Goal: Task Accomplishment & Management: Manage account settings

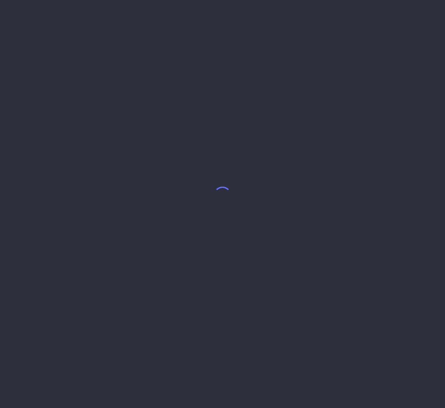
select select "8"
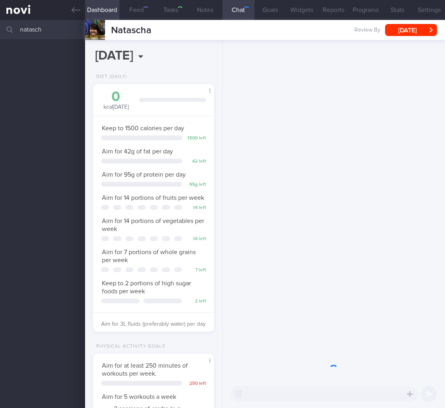
scroll to position [62, 101]
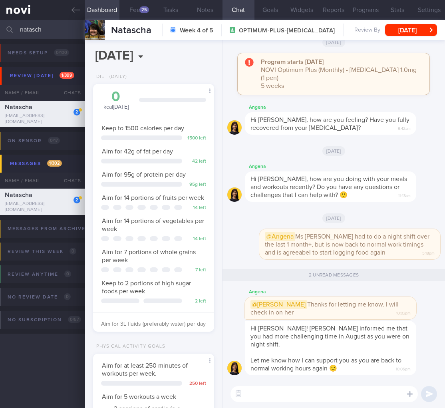
click at [31, 32] on input "natasch" at bounding box center [222, 29] width 445 height 19
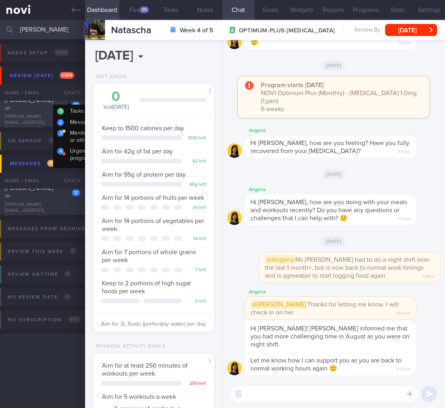
type input "[PERSON_NAME]"
click at [44, 112] on div "[PERSON_NAME]" at bounding box center [41, 104] width 73 height 16
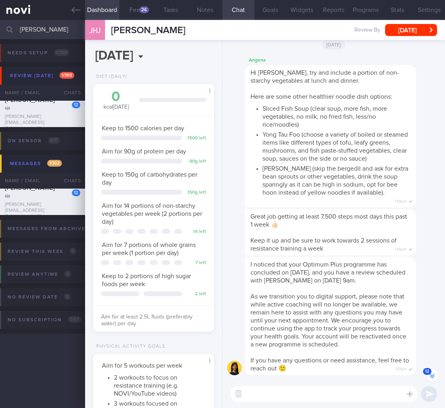
scroll to position [-5, 0]
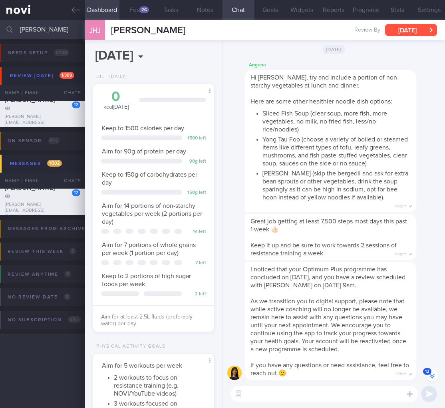
click at [405, 28] on button "[DATE]" at bounding box center [411, 30] width 52 height 12
click at [438, 30] on div "JHJ [PERSON_NAME] Review By [DATE] Set Next Review Date [DATE] January February…" at bounding box center [265, 30] width 360 height 20
click at [422, 31] on button "[DATE]" at bounding box center [411, 30] width 52 height 12
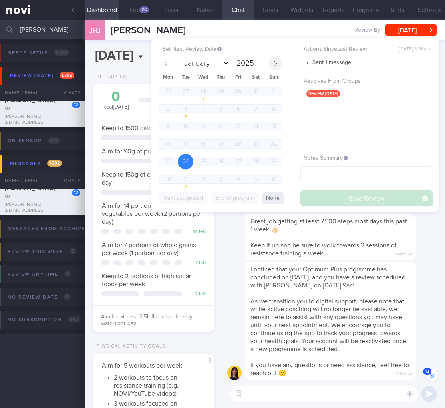
click at [276, 61] on icon at bounding box center [276, 64] width 6 height 6
select select "8"
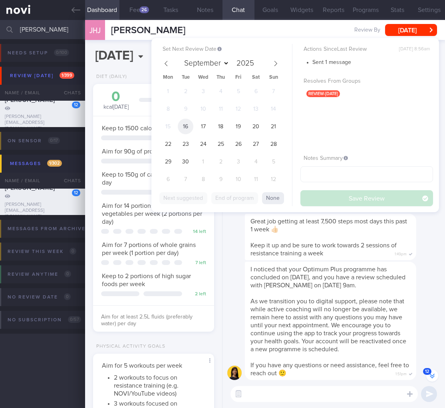
click at [187, 124] on span "16" at bounding box center [186, 127] width 16 height 16
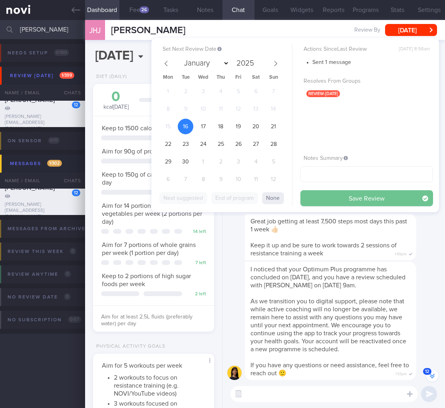
click at [379, 193] on button "Save Review" at bounding box center [366, 198] width 133 height 16
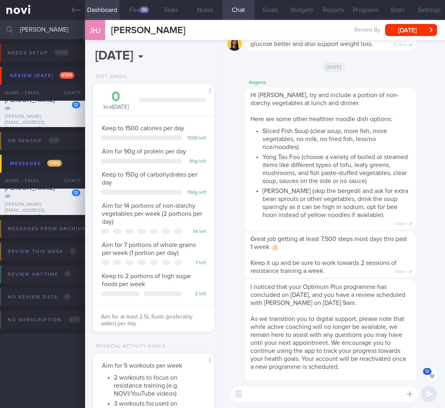
scroll to position [0, 0]
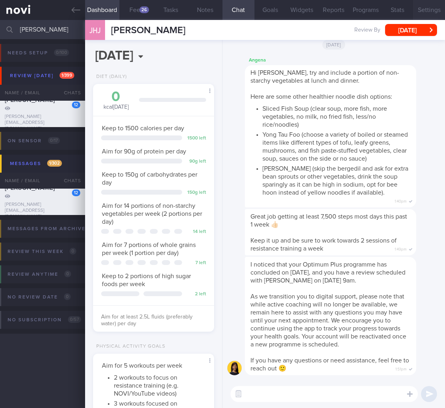
click at [438, 8] on button "Settings" at bounding box center [429, 10] width 32 height 20
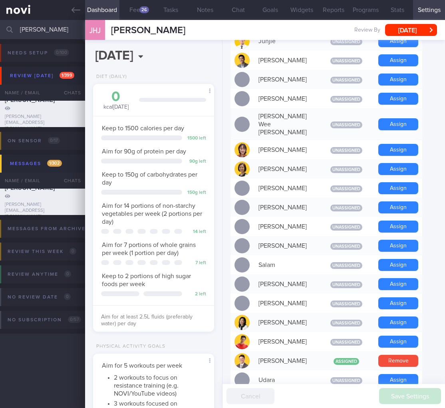
scroll to position [670, 0]
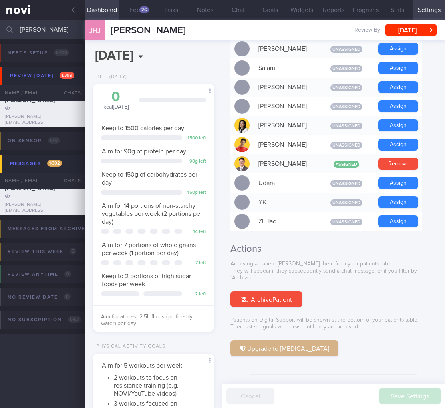
click at [279, 340] on button "Upgrade to [MEDICAL_DATA]" at bounding box center [284, 348] width 108 height 16
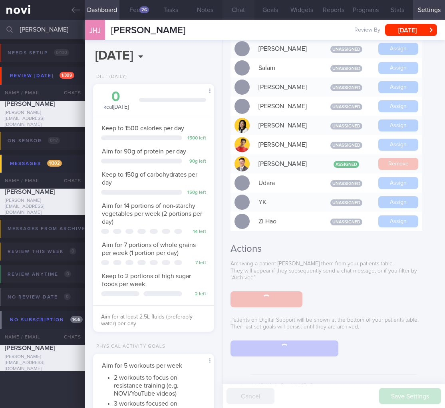
click at [226, 8] on button "Chat" at bounding box center [238, 10] width 32 height 20
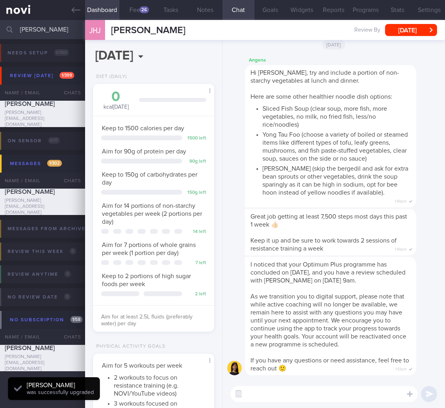
click at [231, 9] on button "Chat" at bounding box center [238, 10] width 32 height 20
drag, startPoint x: 236, startPoint y: 394, endPoint x: 250, endPoint y: 393, distance: 13.2
click at [237, 394] on button "button" at bounding box center [238, 393] width 14 height 14
drag, startPoint x: 250, startPoint y: 393, endPoint x: 274, endPoint y: 397, distance: 24.3
click at [250, 393] on textarea at bounding box center [323, 394] width 187 height 16
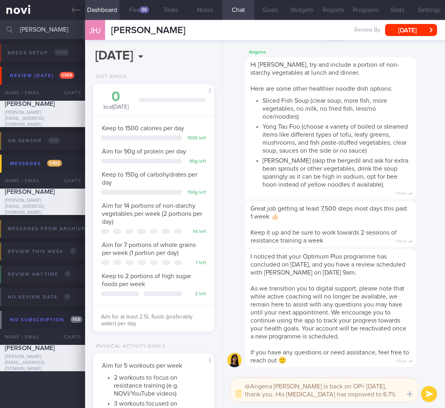
click at [369, 399] on textarea "@Angena [PERSON_NAME] is back on OP+ [DATE], thank you. His [MEDICAL_DATA] has …" at bounding box center [323, 390] width 187 height 24
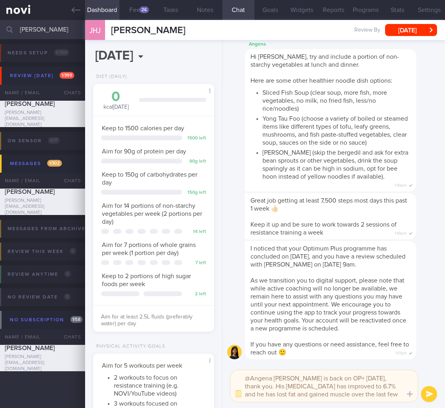
type textarea "@Angena [PERSON_NAME] is back on OP+ [DATE], thank you. His [MEDICAL_DATA] has …"
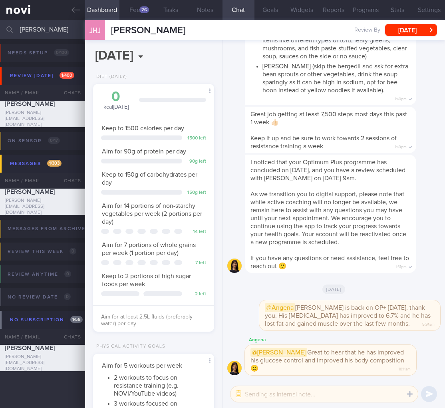
drag, startPoint x: 55, startPoint y: 34, endPoint x: -64, endPoint y: 29, distance: 119.5
click at [0, 29] on html "You are offline! Some functionality will be unavailable Patients New Users Coac…" at bounding box center [222, 204] width 445 height 408
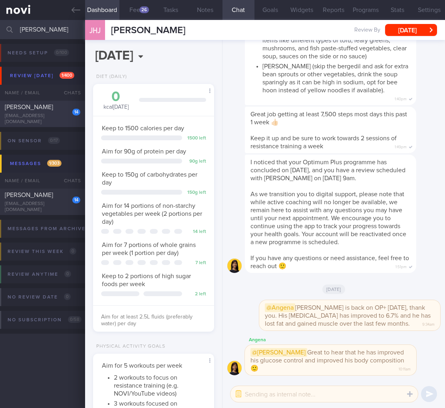
type input "[PERSON_NAME]"
click at [32, 116] on div "[EMAIL_ADDRESS][DOMAIN_NAME]" at bounding box center [42, 119] width 75 height 12
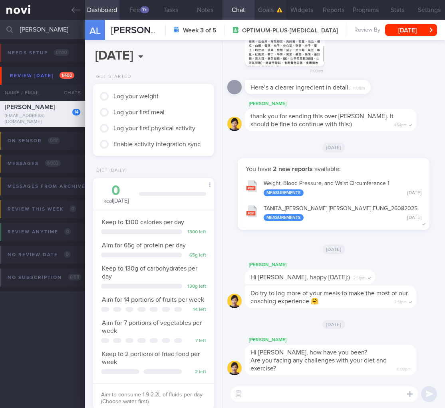
scroll to position [62, 101]
click at [391, 33] on button "[DATE]" at bounding box center [411, 30] width 52 height 12
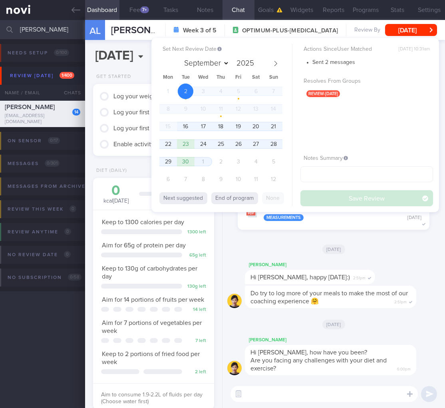
click at [186, 125] on span "16" at bounding box center [186, 127] width 16 height 16
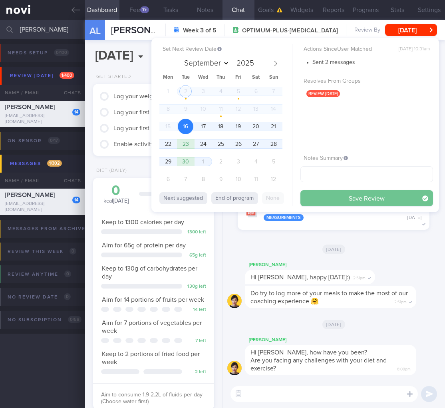
click at [403, 199] on button "Save Review" at bounding box center [366, 198] width 133 height 16
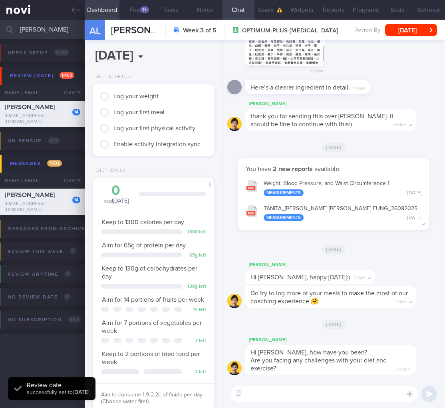
click at [144, 285] on div at bounding box center [141, 285] width 81 height 5
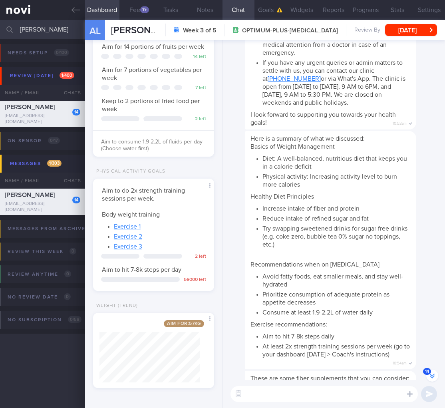
scroll to position [-460, 0]
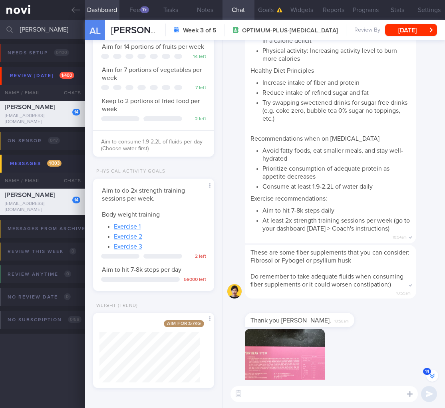
click at [121, 228] on link "Exercise 1" at bounding box center [127, 226] width 27 height 6
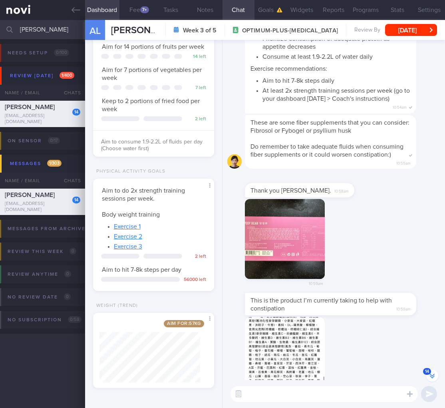
scroll to position [0, 0]
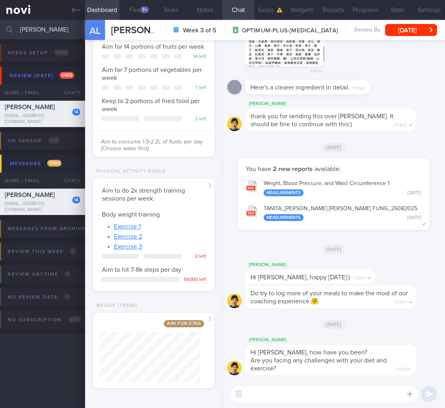
drag, startPoint x: 67, startPoint y: 32, endPoint x: -75, endPoint y: 24, distance: 142.8
click at [0, 24] on html "You are offline! Some functionality will be unavailable Patients New Users Coac…" at bounding box center [222, 204] width 445 height 408
click at [243, 397] on button "button" at bounding box center [238, 393] width 14 height 14
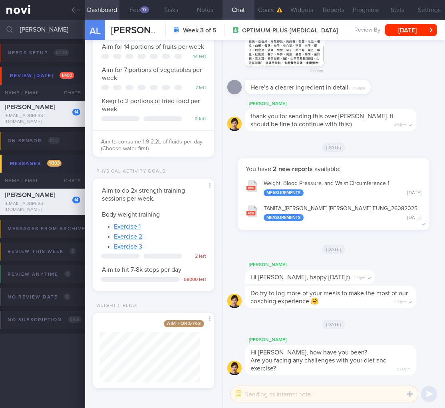
click at [258, 396] on textarea at bounding box center [323, 394] width 187 height 16
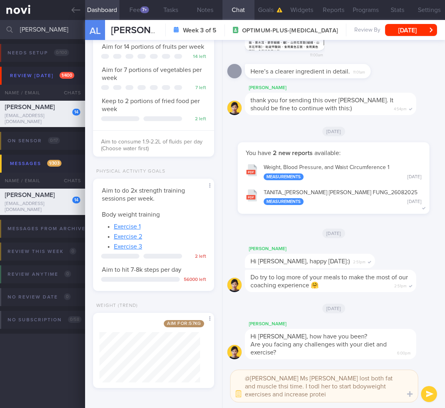
type textarea "@[PERSON_NAME] Ms [PERSON_NAME] lost both fat and muscle thsi time. I todl her …"
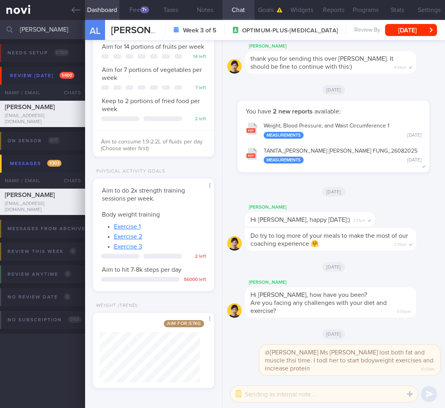
click at [41, 27] on input "[PERSON_NAME]" at bounding box center [222, 29] width 445 height 19
click at [26, 30] on input "[PERSON_NAME]" at bounding box center [222, 29] width 445 height 19
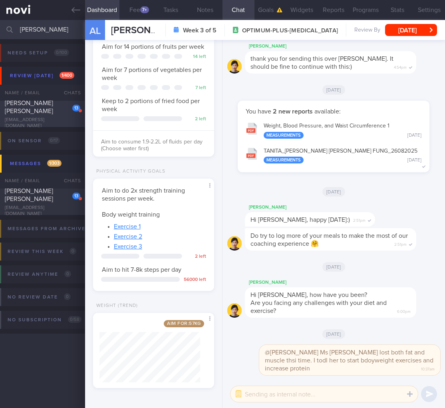
type input "[PERSON_NAME]"
click at [54, 105] on div "[PERSON_NAME] [PERSON_NAME]" at bounding box center [41, 107] width 73 height 16
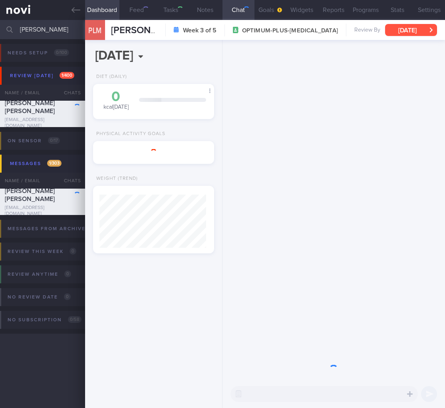
scroll to position [53, 107]
click at [412, 32] on button "[DATE]" at bounding box center [411, 30] width 52 height 12
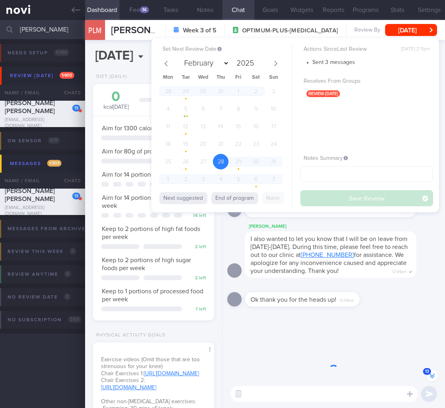
scroll to position [-422, 0]
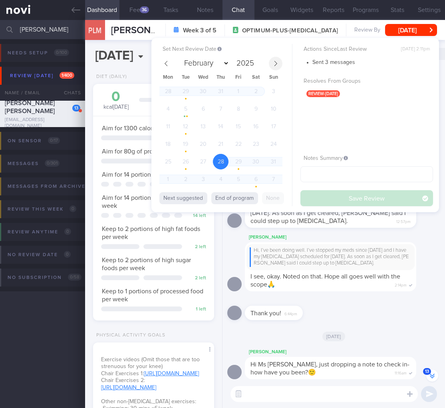
click at [279, 62] on span at bounding box center [276, 64] width 14 height 14
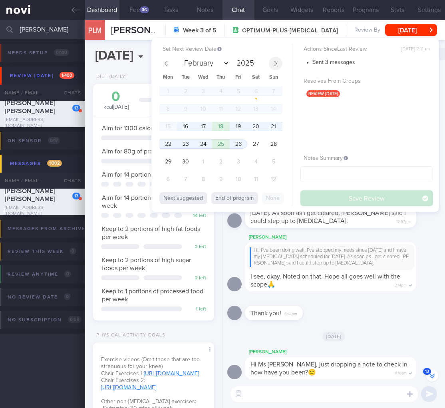
select select "8"
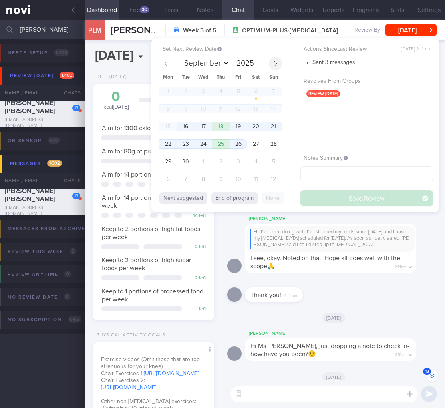
scroll to position [62, 101]
click at [188, 124] on span "16" at bounding box center [186, 127] width 16 height 16
click at [329, 192] on button "Save Review" at bounding box center [366, 198] width 133 height 16
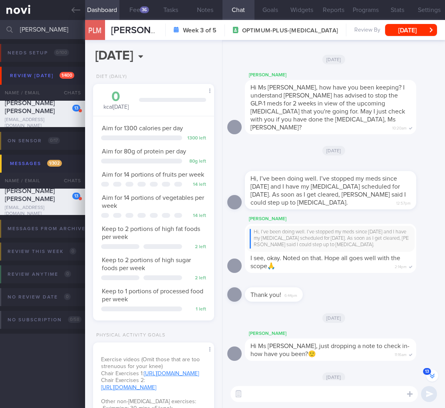
scroll to position [168, 0]
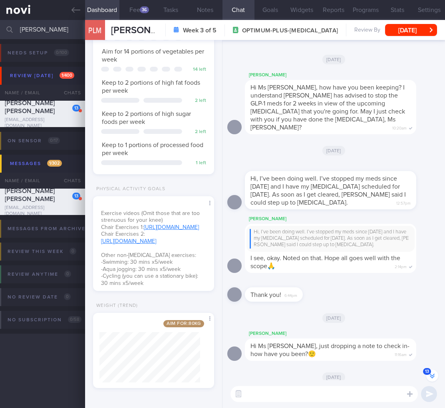
drag, startPoint x: 39, startPoint y: 32, endPoint x: -31, endPoint y: 26, distance: 70.1
click at [0, 26] on html "You are offline! Some functionality will be unavailable Patients New Users Coac…" at bounding box center [222, 204] width 445 height 408
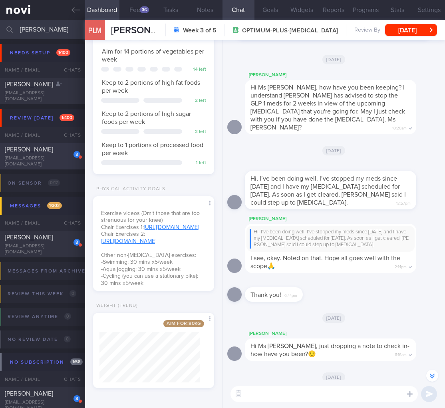
type input "[PERSON_NAME]"
click at [42, 159] on div "[EMAIL_ADDRESS][DOMAIN_NAME]" at bounding box center [42, 161] width 75 height 12
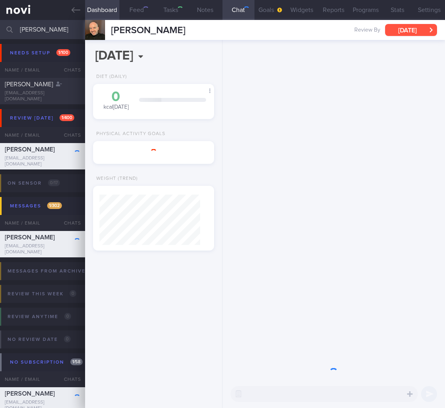
click at [426, 32] on button "[DATE]" at bounding box center [411, 30] width 52 height 12
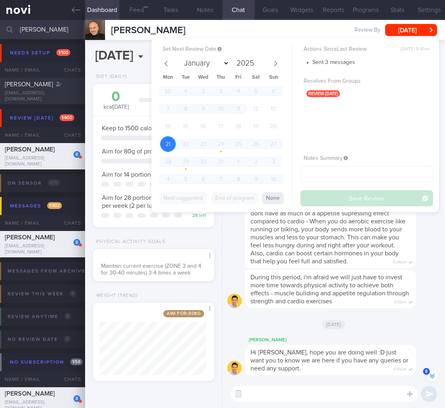
scroll to position [-216, 0]
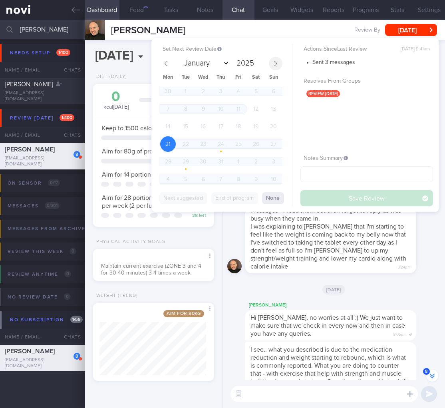
click at [277, 62] on icon at bounding box center [276, 64] width 6 height 6
click at [274, 62] on icon at bounding box center [276, 64] width 6 height 6
select select "8"
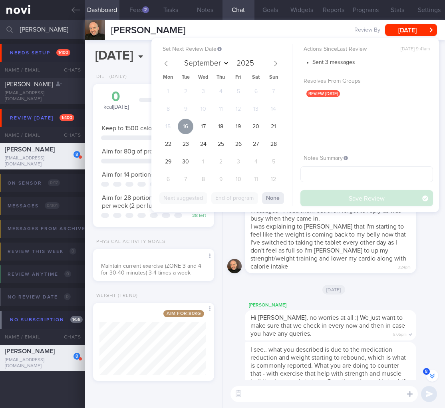
drag, startPoint x: 189, startPoint y: 127, endPoint x: 331, endPoint y: 196, distance: 158.0
click at [189, 127] on span "16" at bounding box center [186, 127] width 16 height 16
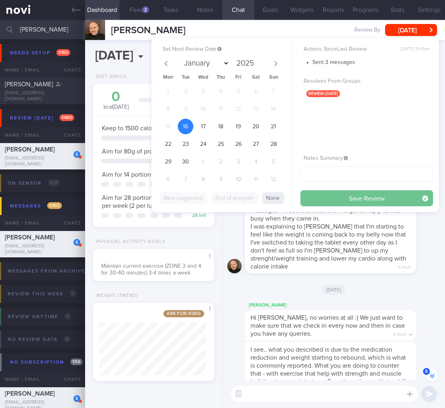
click at [331, 196] on button "Save Review" at bounding box center [366, 198] width 133 height 16
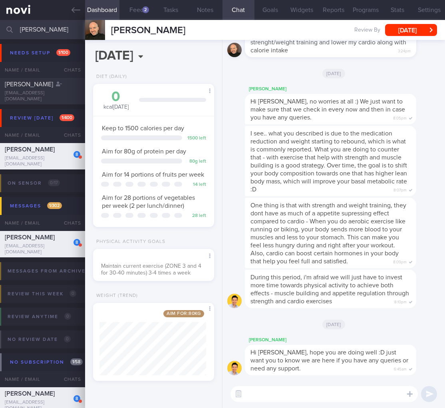
drag, startPoint x: 37, startPoint y: 27, endPoint x: -16, endPoint y: 24, distance: 53.2
click at [0, 24] on html "You are offline! Some functionality will be unavailable Patients New Users Coac…" at bounding box center [222, 204] width 445 height 408
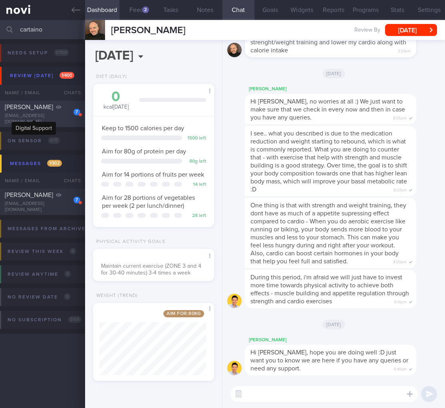
type input "cartaino"
click at [56, 111] on div at bounding box center [59, 107] width 6 height 8
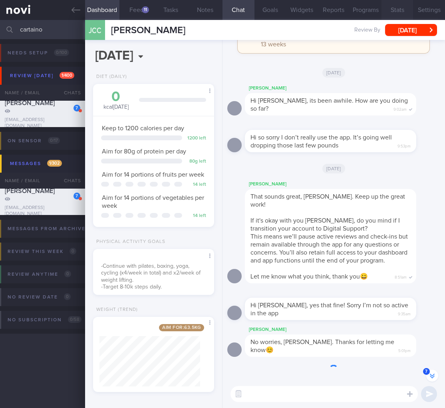
scroll to position [-137, 0]
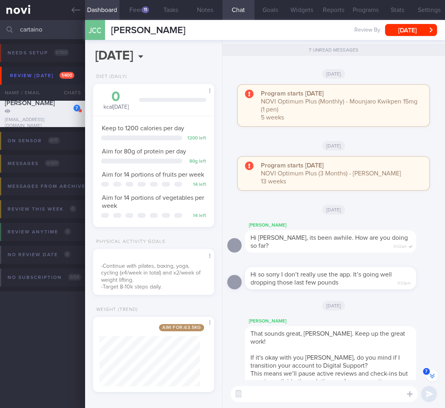
click at [257, 228] on div "[PERSON_NAME]" at bounding box center [342, 225] width 195 height 10
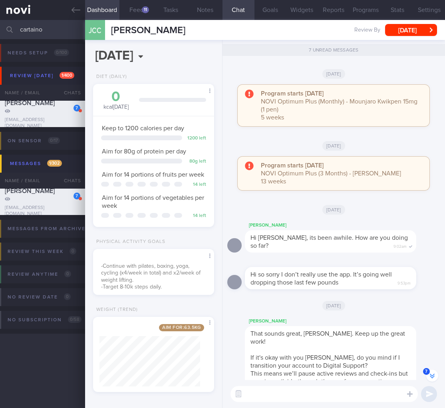
scroll to position [0, 0]
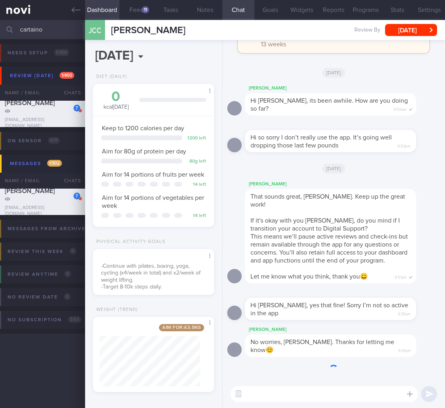
click at [165, 275] on span "-Continue with pilates, boxing, yoga, cycling (x4/week in total) and x2/week of…" at bounding box center [150, 273] width 99 height 20
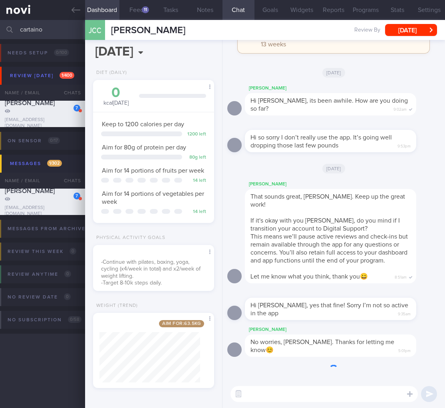
drag, startPoint x: 43, startPoint y: 29, endPoint x: 3, endPoint y: 26, distance: 40.4
click at [3, 26] on div "cartaino Assigned patients Assigned patients All active patients Archived patie…" at bounding box center [222, 29] width 445 height 19
click at [361, 239] on span "This means we’ll pause active reviews and check-ins but remain available throug…" at bounding box center [328, 248] width 157 height 30
click at [414, 34] on button "[DATE]" at bounding box center [411, 30] width 52 height 12
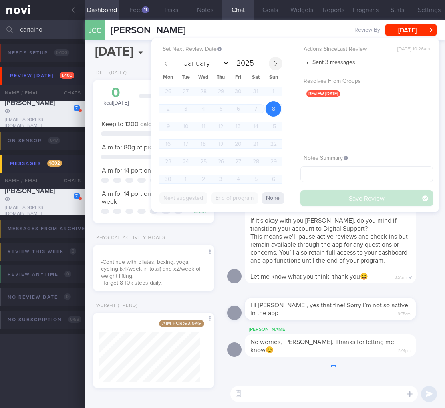
click at [274, 63] on icon at bounding box center [276, 64] width 6 height 6
click at [274, 62] on icon at bounding box center [276, 64] width 6 height 6
select select "8"
click at [178, 122] on div "1 2 3 4 5 6 7 8 9 10 11 12 13 14 15 16 17 18 19 20 21 22 23 24 25 26 27 28 29 3…" at bounding box center [220, 135] width 123 height 105
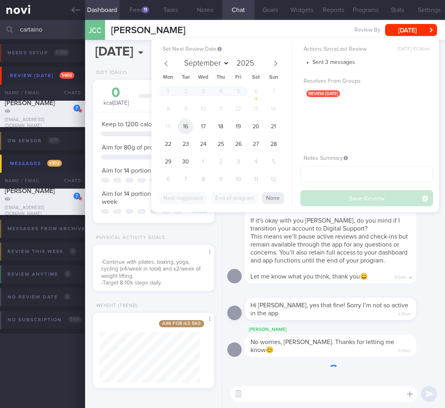
click at [184, 122] on span "16" at bounding box center [186, 127] width 16 height 16
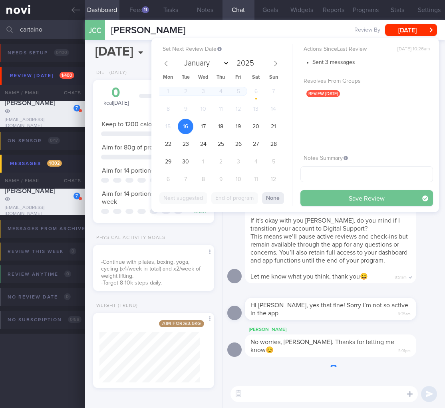
click at [373, 195] on button "Save Review" at bounding box center [366, 198] width 133 height 16
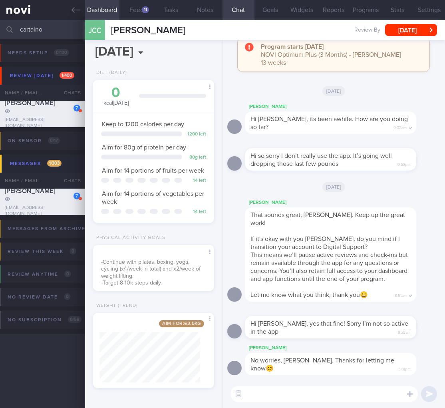
drag, startPoint x: 48, startPoint y: 28, endPoint x: -30, endPoint y: 22, distance: 78.5
click at [0, 22] on html "You are offline! Some functionality will be unavailable Patients New Users Coac…" at bounding box center [222, 204] width 445 height 408
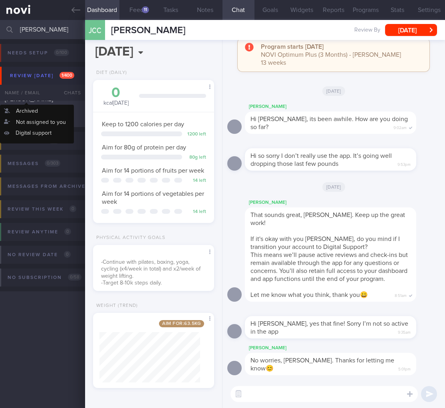
type input "[PERSON_NAME]"
click at [44, 100] on div "Name / Email" at bounding box center [26, 93] width 53 height 16
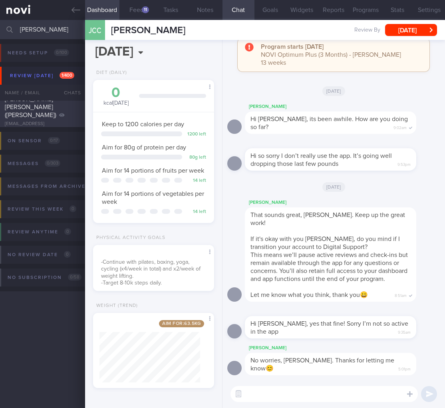
click at [44, 102] on div "[PERSON_NAME] [PERSON_NAME] ([PERSON_NAME])" at bounding box center [41, 107] width 73 height 24
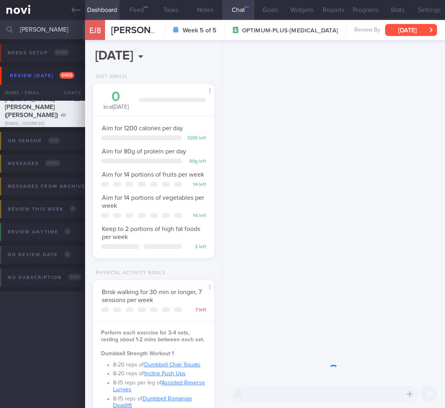
scroll to position [50, 101]
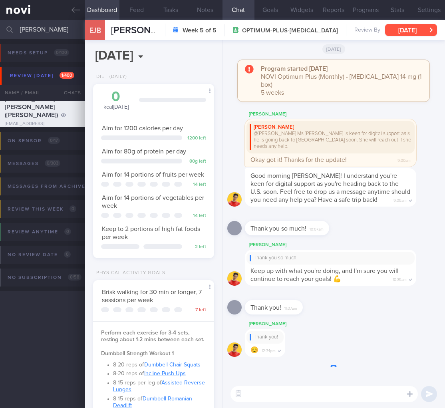
click at [404, 25] on button "[DATE]" at bounding box center [411, 30] width 52 height 12
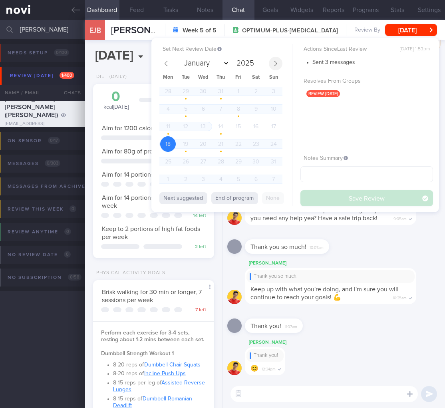
click at [276, 61] on icon at bounding box center [276, 64] width 6 height 6
select select "8"
click at [187, 122] on span "16" at bounding box center [186, 127] width 16 height 16
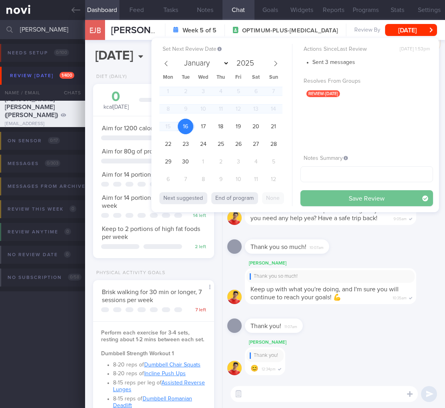
click at [362, 194] on button "Save Review" at bounding box center [366, 198] width 133 height 16
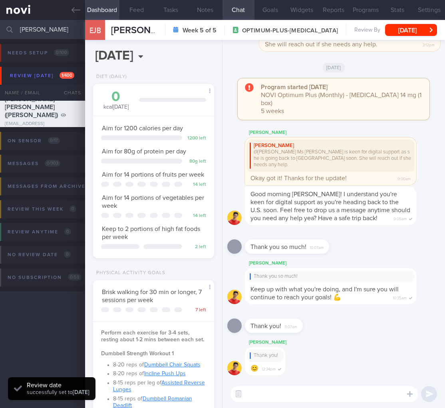
click at [357, 304] on div "[PERSON_NAME] Thank you so much! Keep up with what you're doing, and I'm sure y…" at bounding box center [333, 283] width 213 height 50
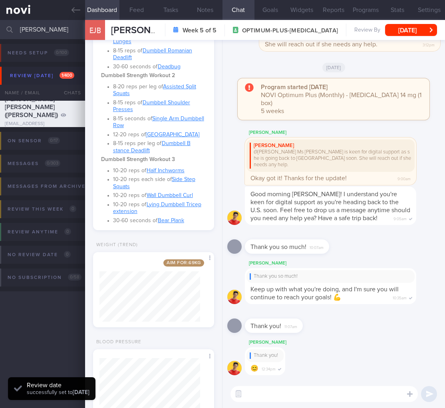
scroll to position [396, 0]
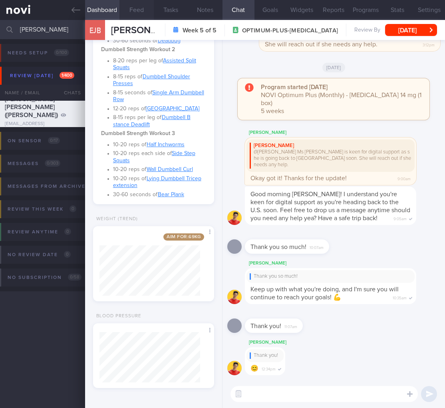
click at [137, 14] on button "Feed" at bounding box center [136, 10] width 34 height 20
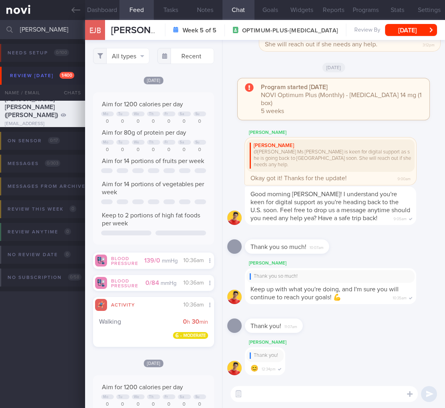
drag, startPoint x: 58, startPoint y: 30, endPoint x: -64, endPoint y: 36, distance: 121.9
click at [0, 36] on html "You are offline! Some functionality will be unavailable Patients New Users Coac…" at bounding box center [222, 204] width 445 height 408
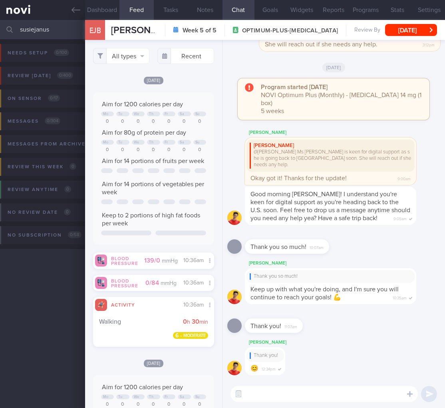
drag, startPoint x: 66, startPoint y: 28, endPoint x: -42, endPoint y: 28, distance: 107.8
click at [0, 28] on html "You are offline! Some functionality will be unavailable Patients New Users Coac…" at bounding box center [222, 204] width 445 height 408
type input "janus"
